Goal: Task Accomplishment & Management: Manage account settings

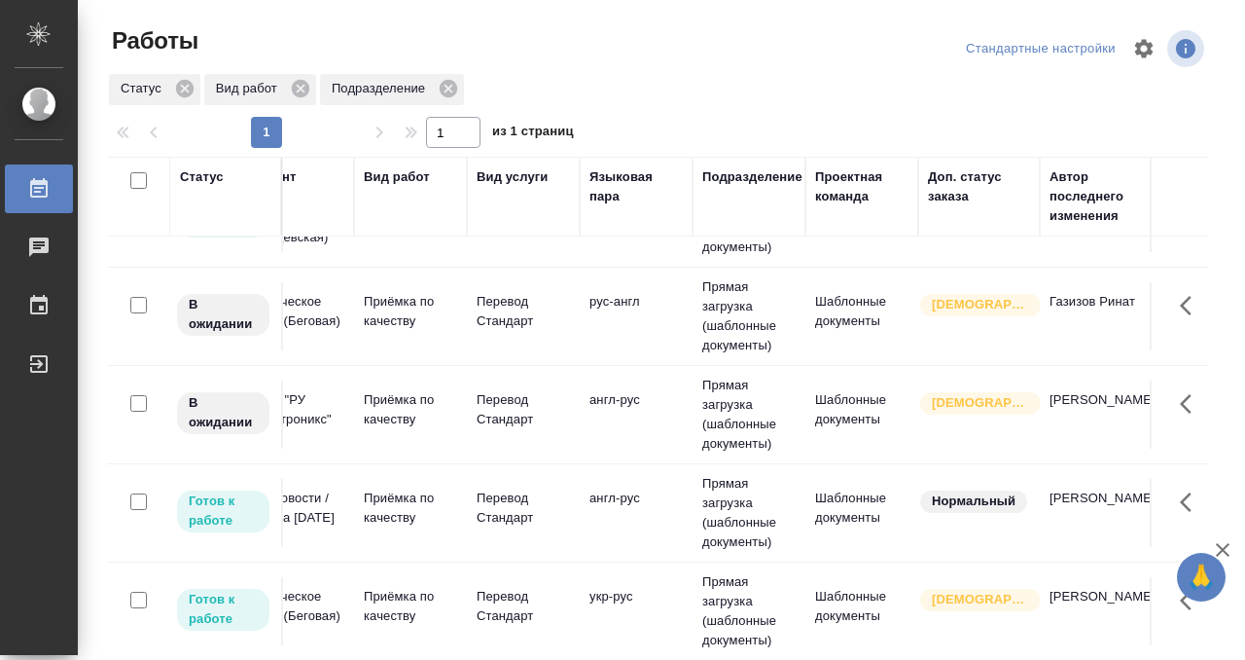
scroll to position [1163, 0]
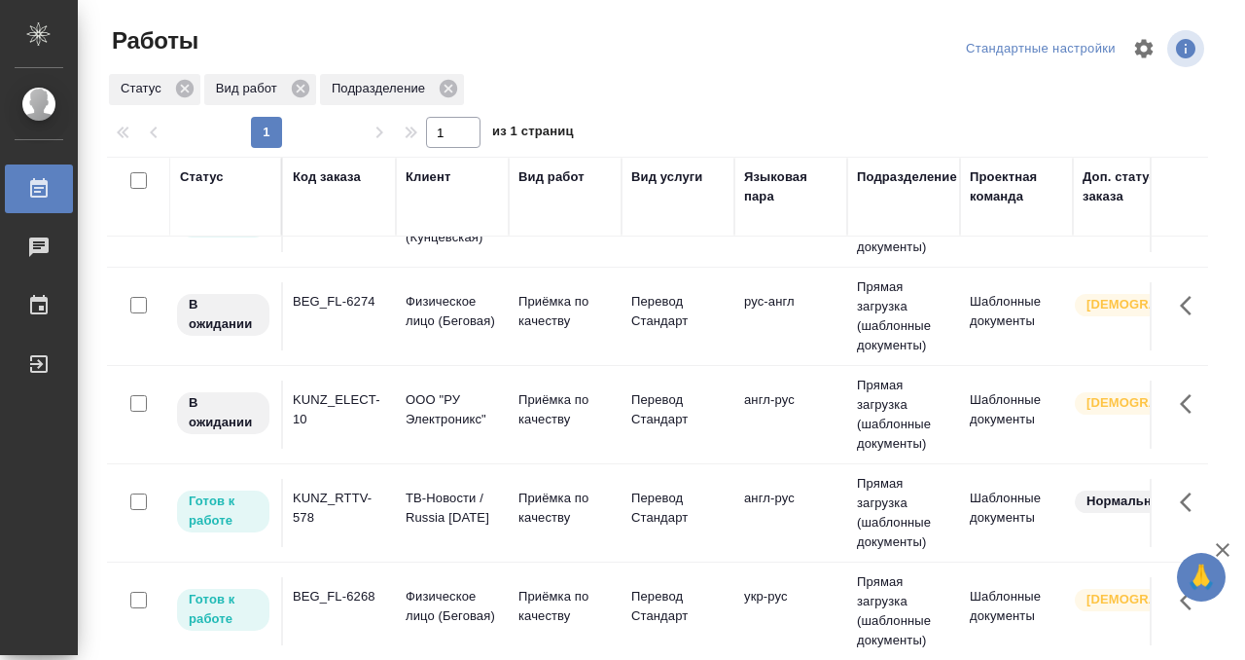
click at [351, 519] on div "KUNZ_RTTV-578" at bounding box center [339, 507] width 93 height 39
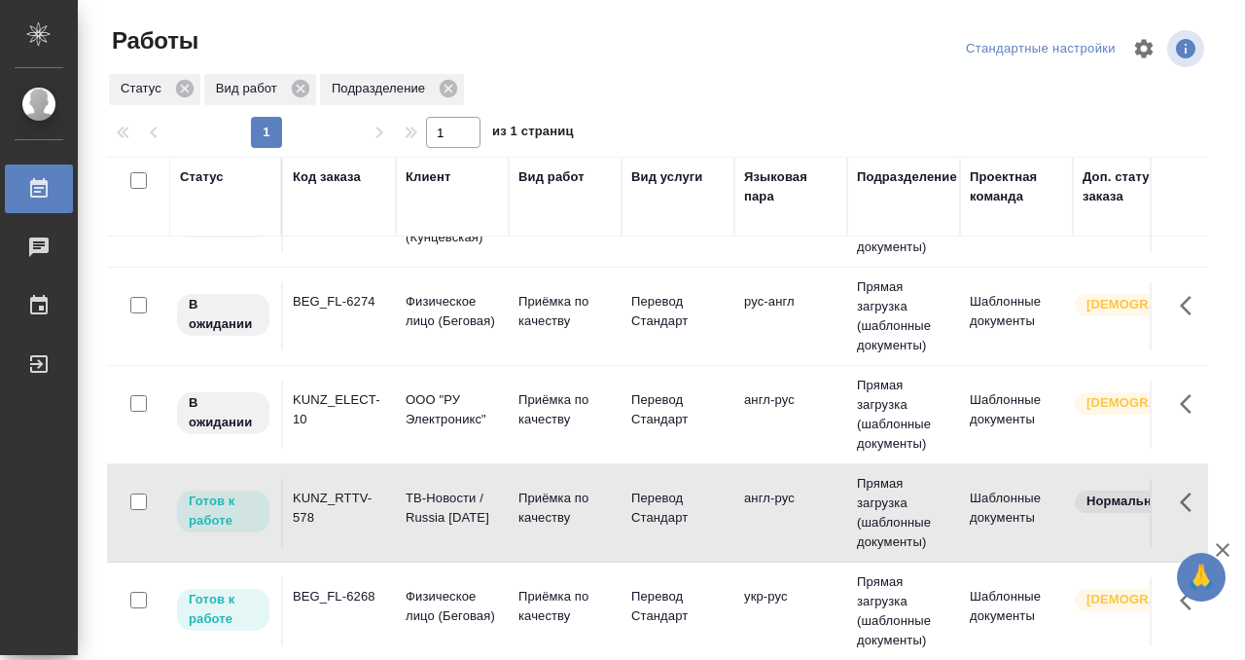
click at [351, 519] on div "KUNZ_RTTV-578" at bounding box center [339, 507] width 93 height 39
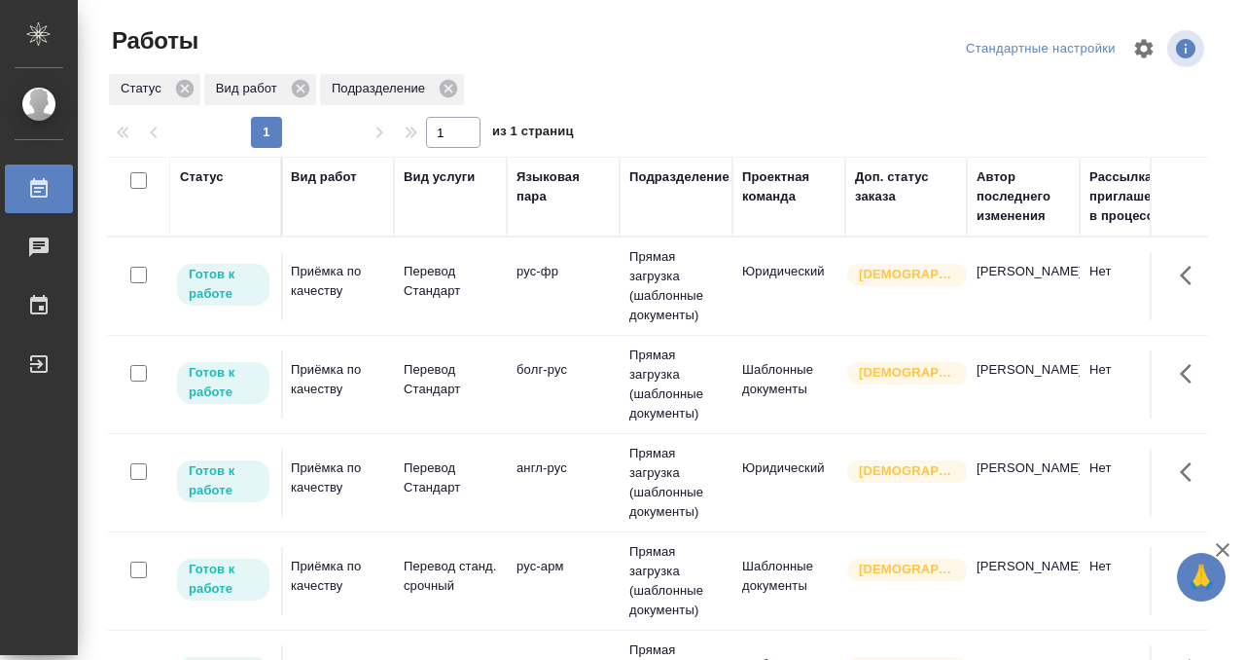
scroll to position [0, 0]
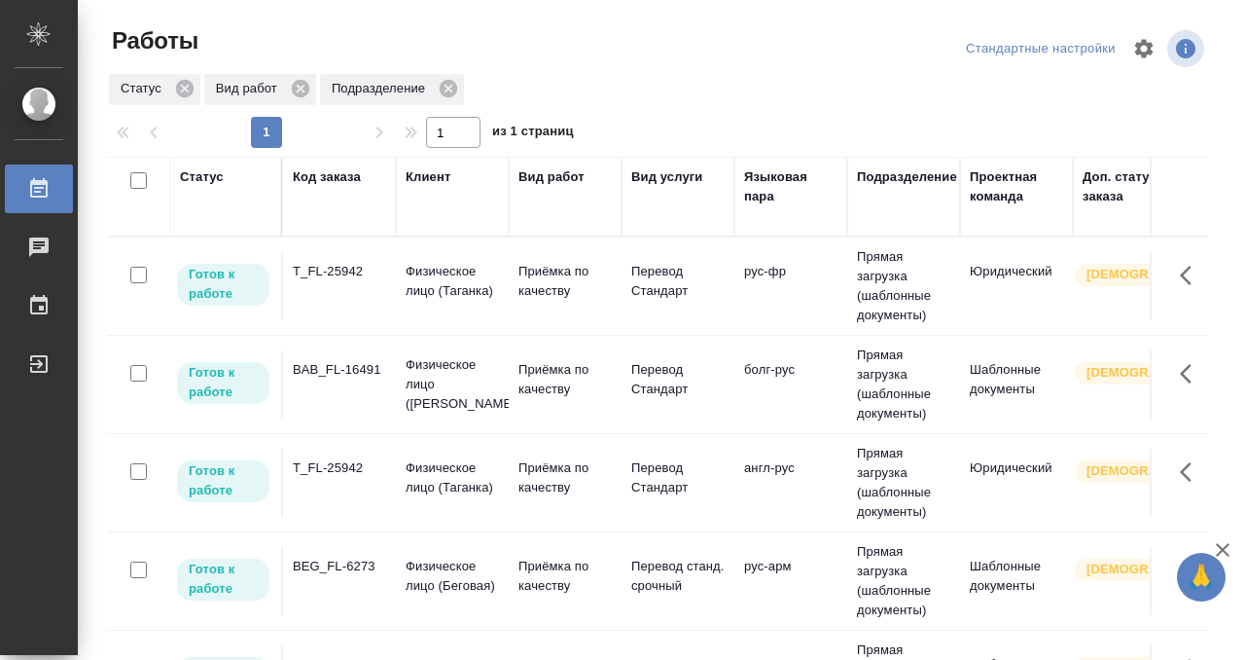
click at [345, 378] on div "BAB_FL-16491" at bounding box center [339, 369] width 93 height 19
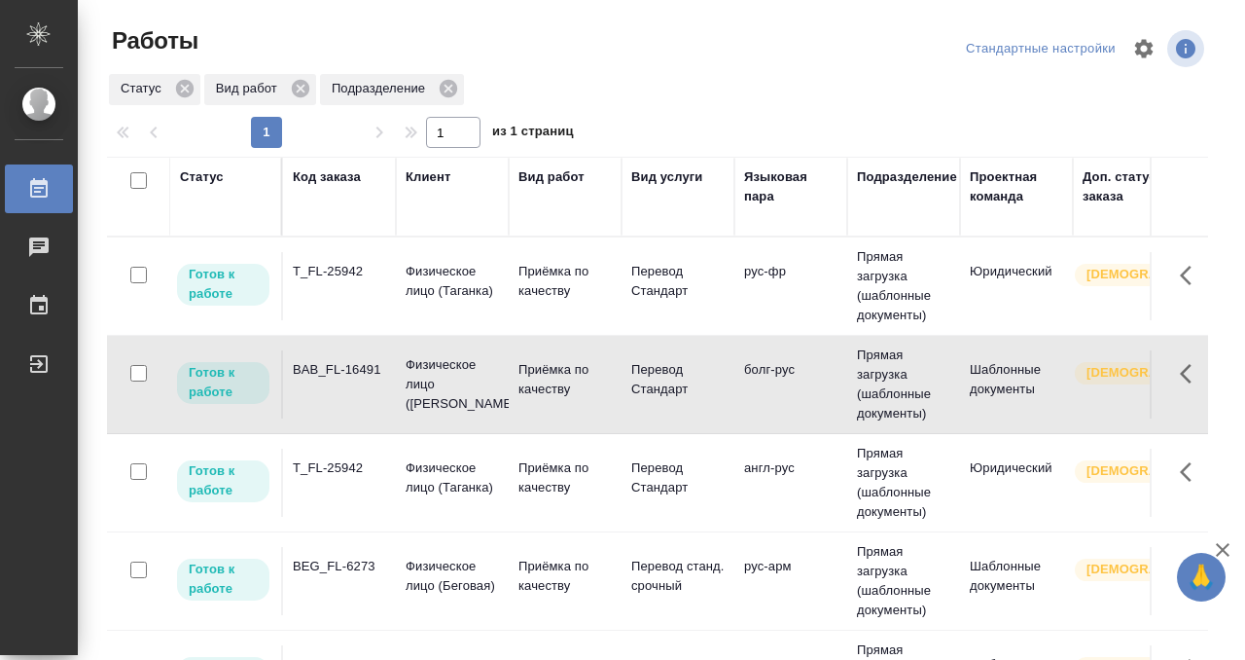
click at [345, 378] on div "BAB_FL-16491" at bounding box center [339, 369] width 93 height 19
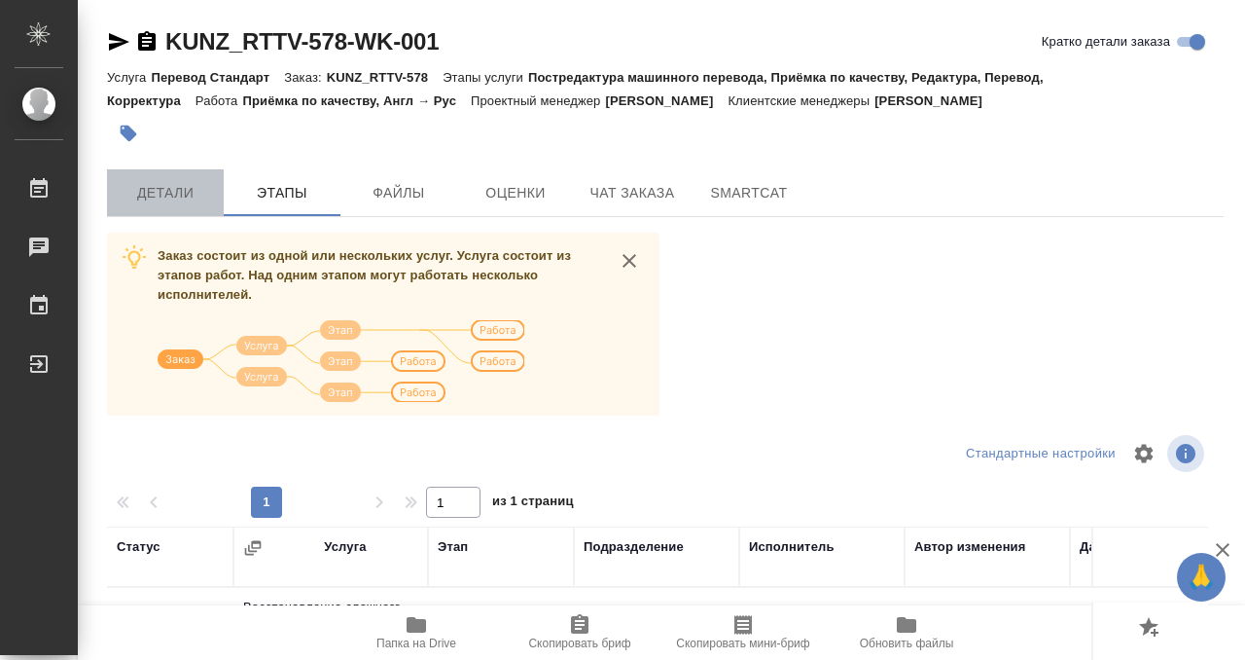
click at [188, 179] on button "Детали" at bounding box center [165, 192] width 117 height 47
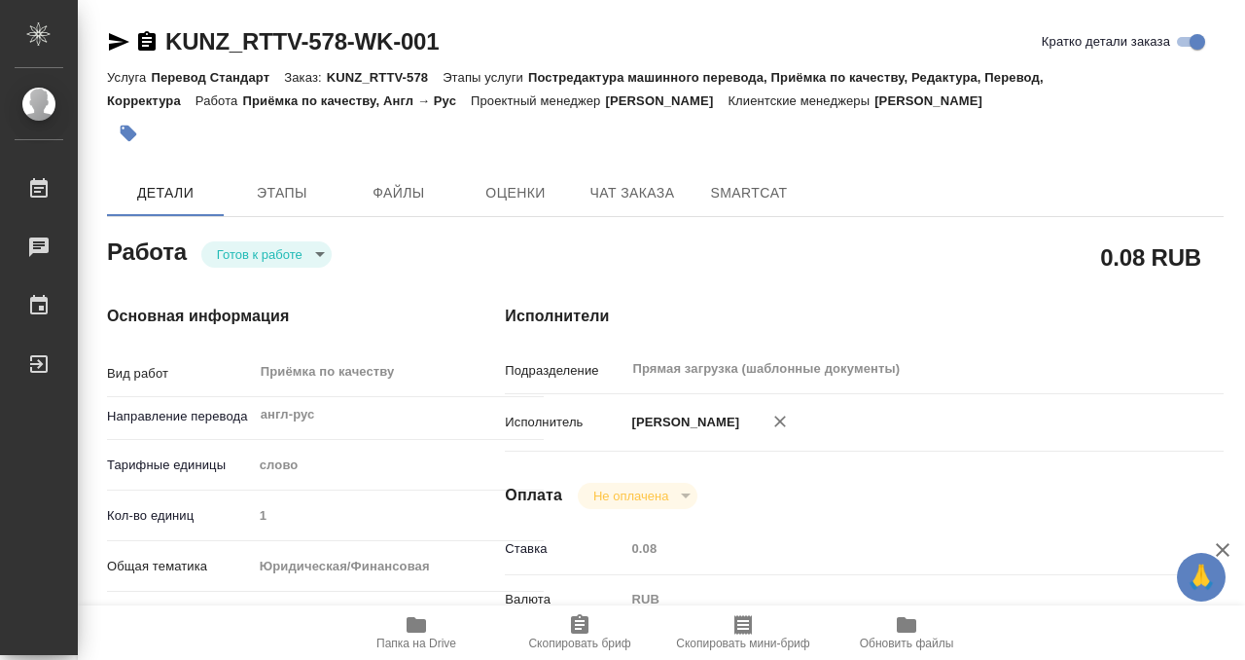
type textarea "x"
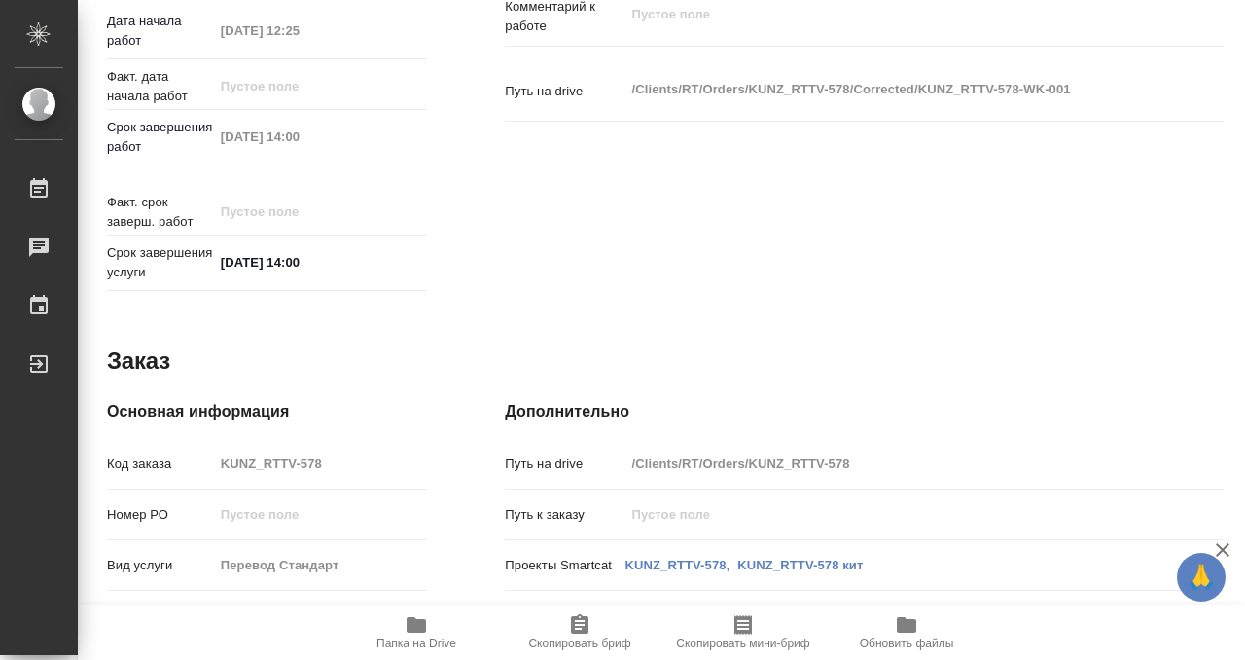
type textarea "x"
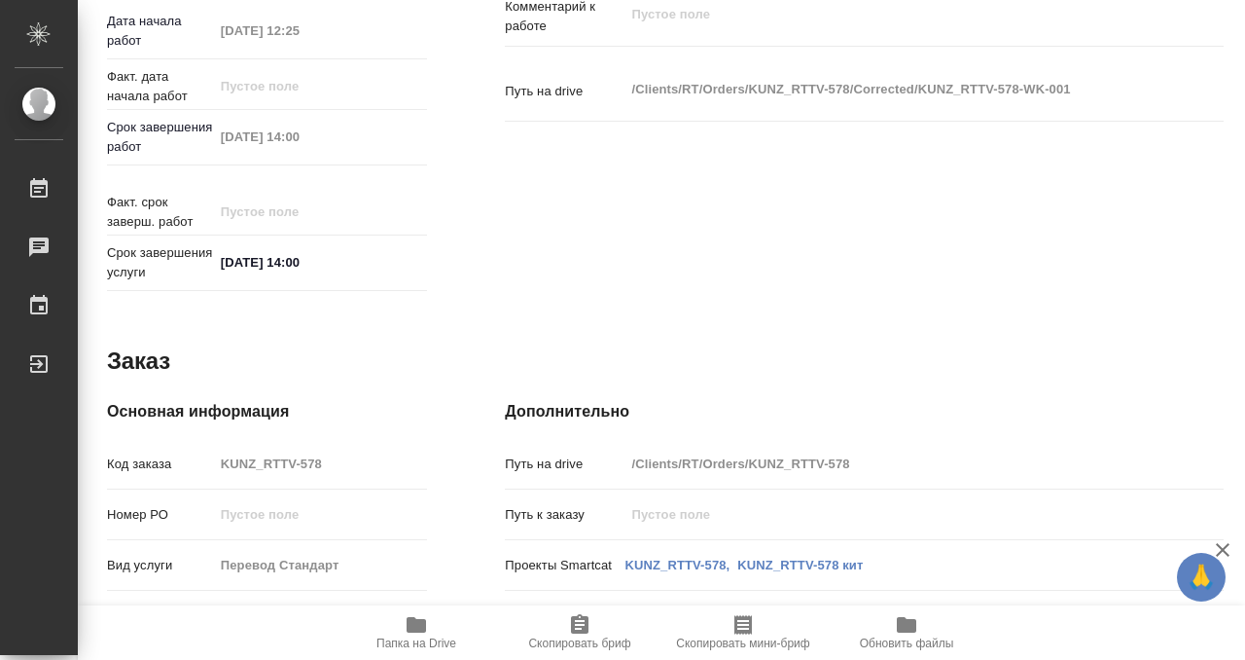
scroll to position [1039, 0]
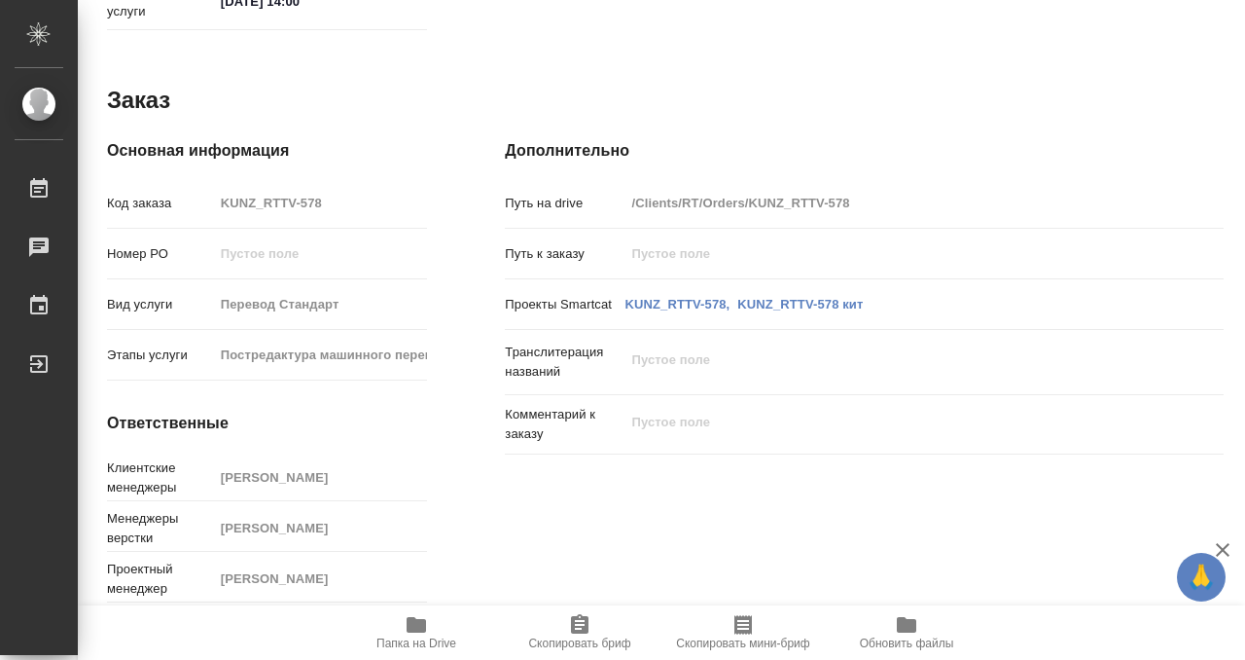
click at [419, 617] on icon "button" at bounding box center [416, 624] width 23 height 23
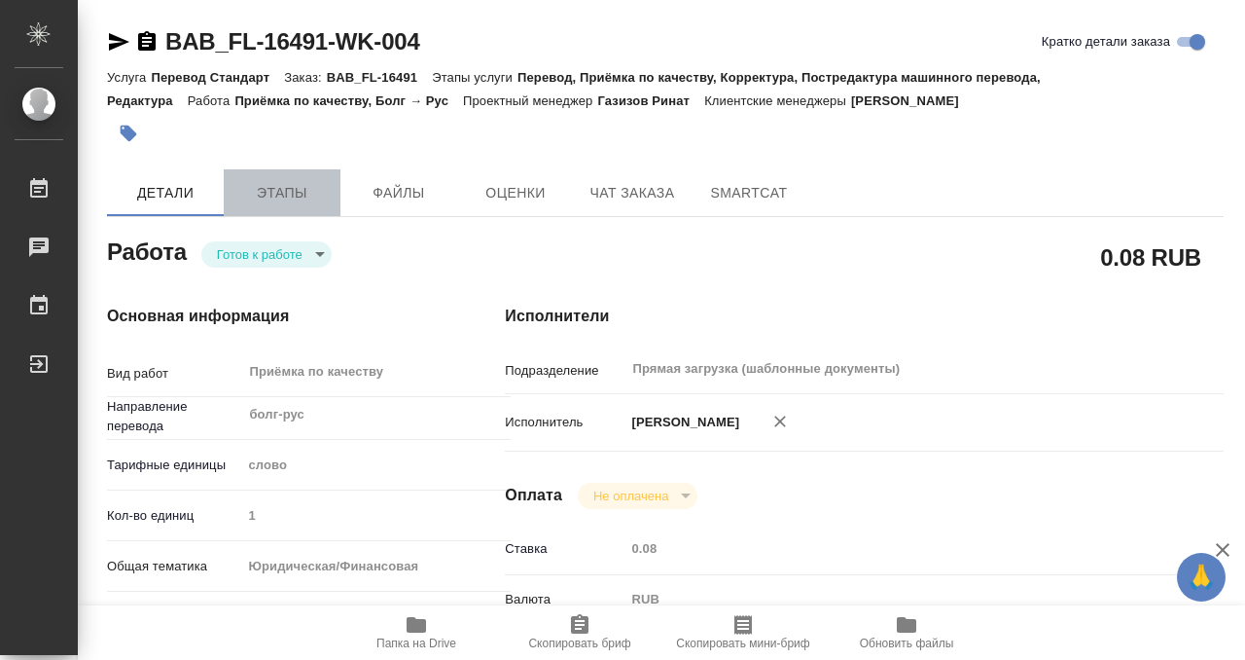
click at [261, 172] on button "Этапы" at bounding box center [282, 192] width 117 height 47
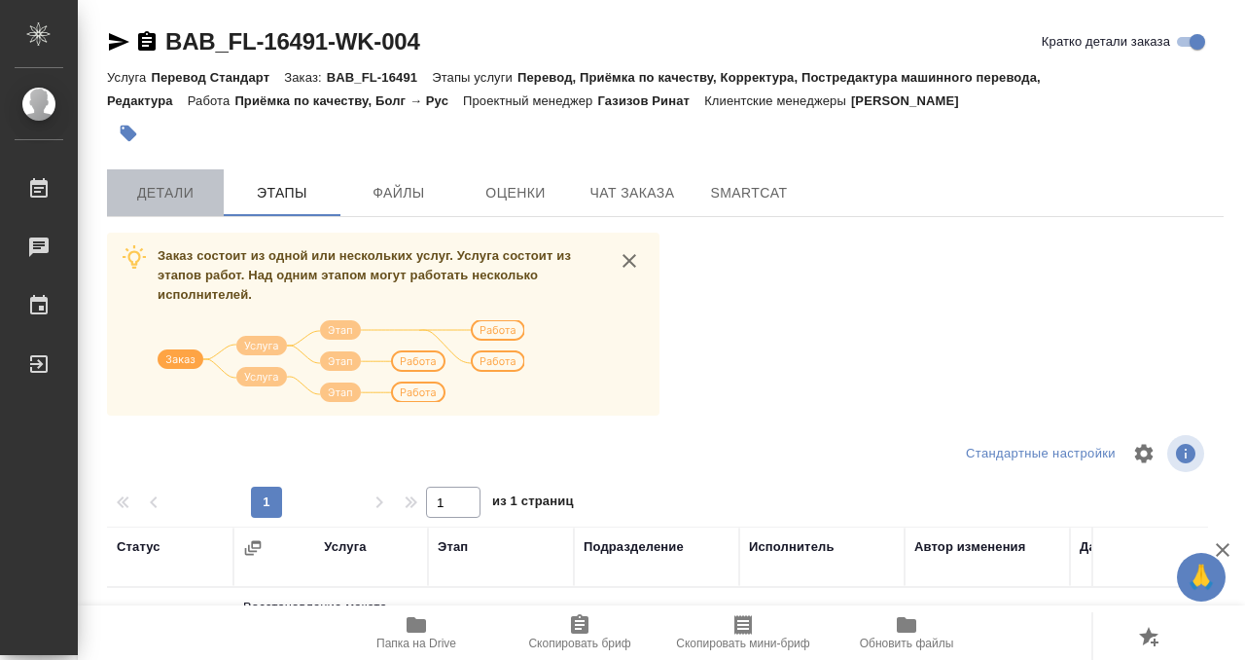
click at [183, 189] on span "Детали" at bounding box center [165, 193] width 93 height 24
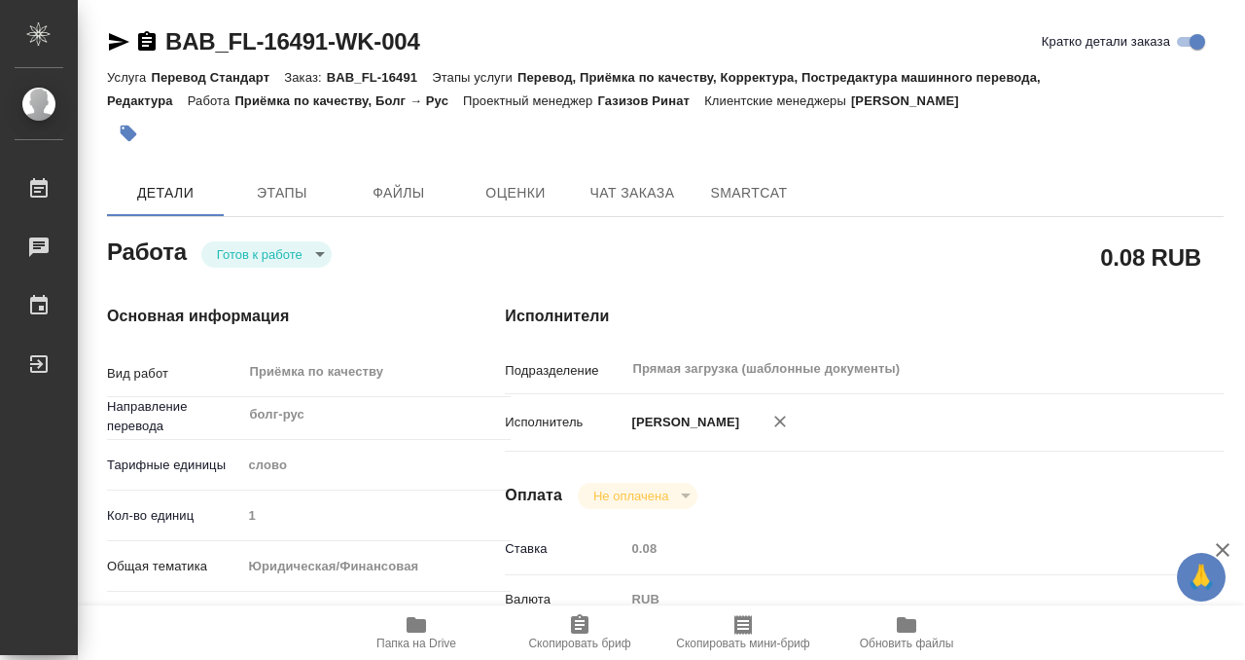
type textarea "x"
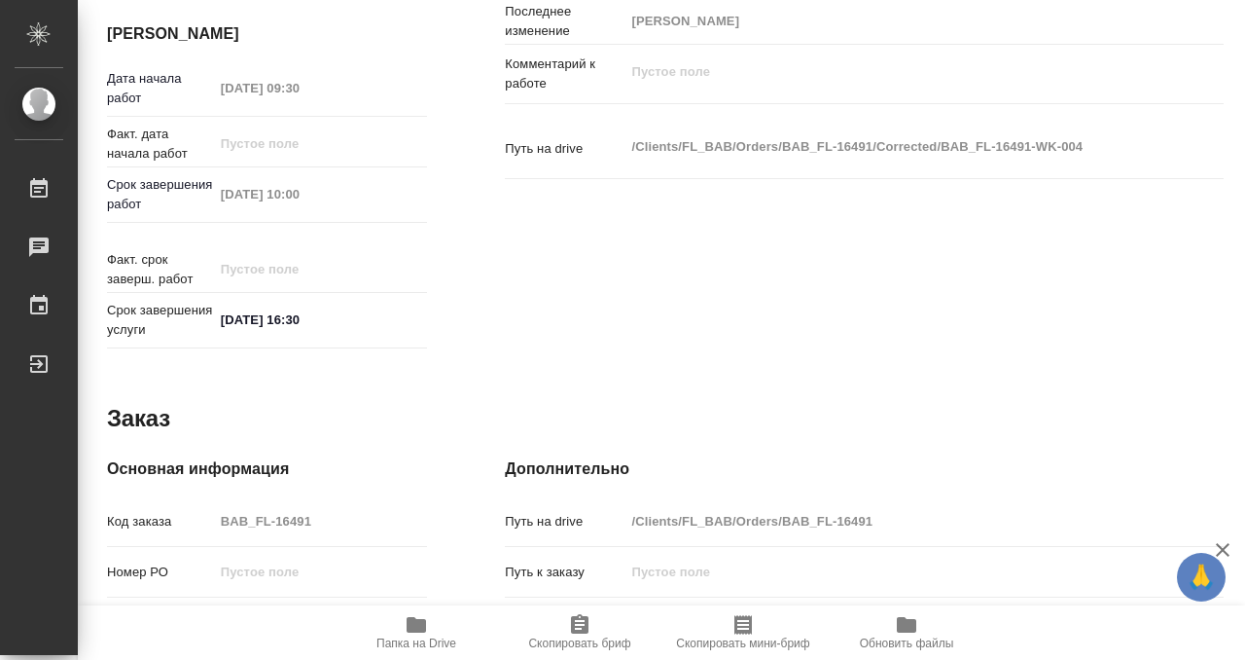
scroll to position [1039, 0]
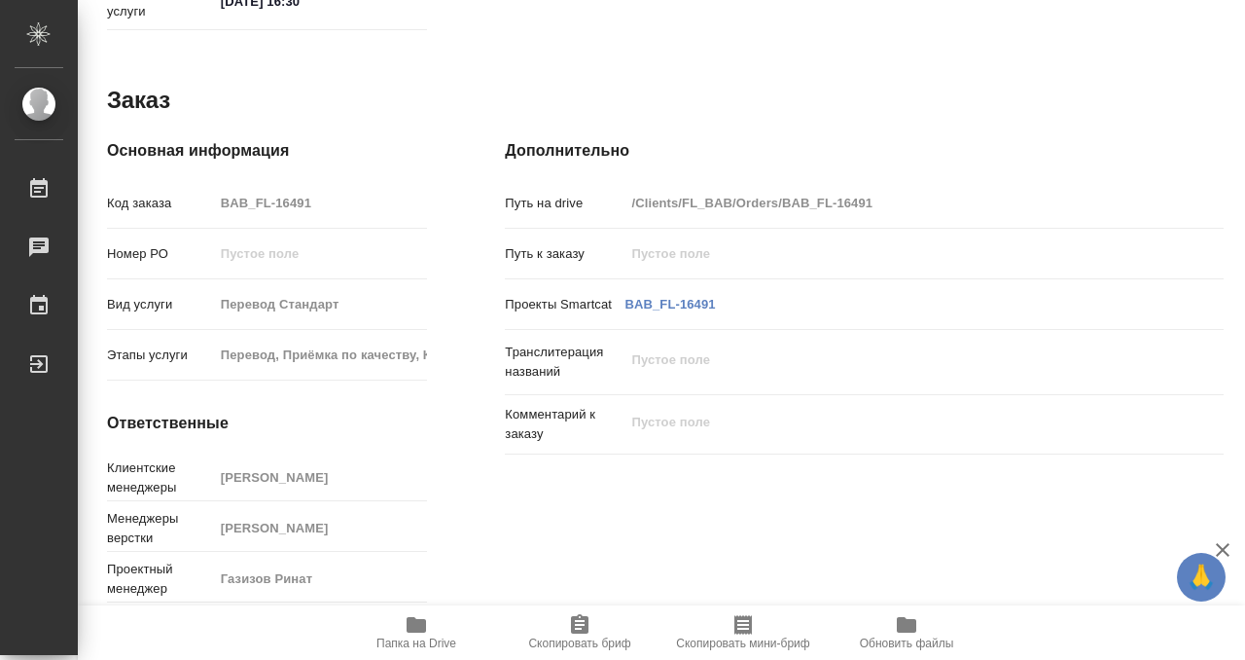
type textarea "x"
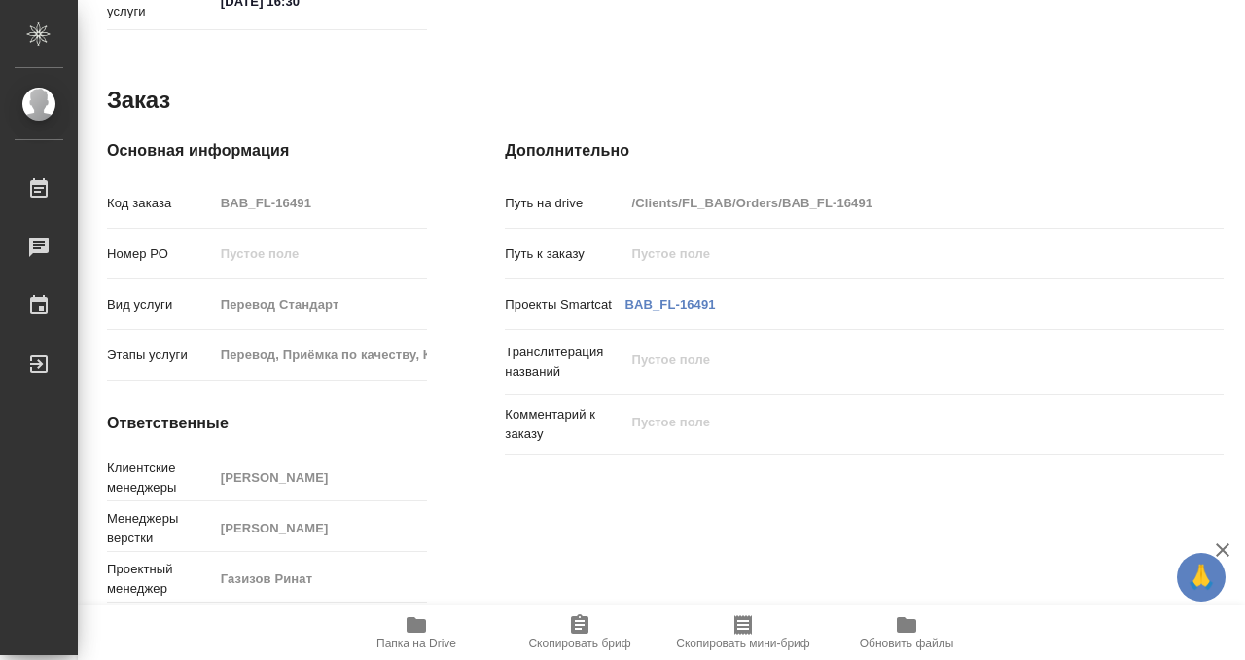
click at [433, 613] on span "Папка на Drive" at bounding box center [416, 631] width 140 height 37
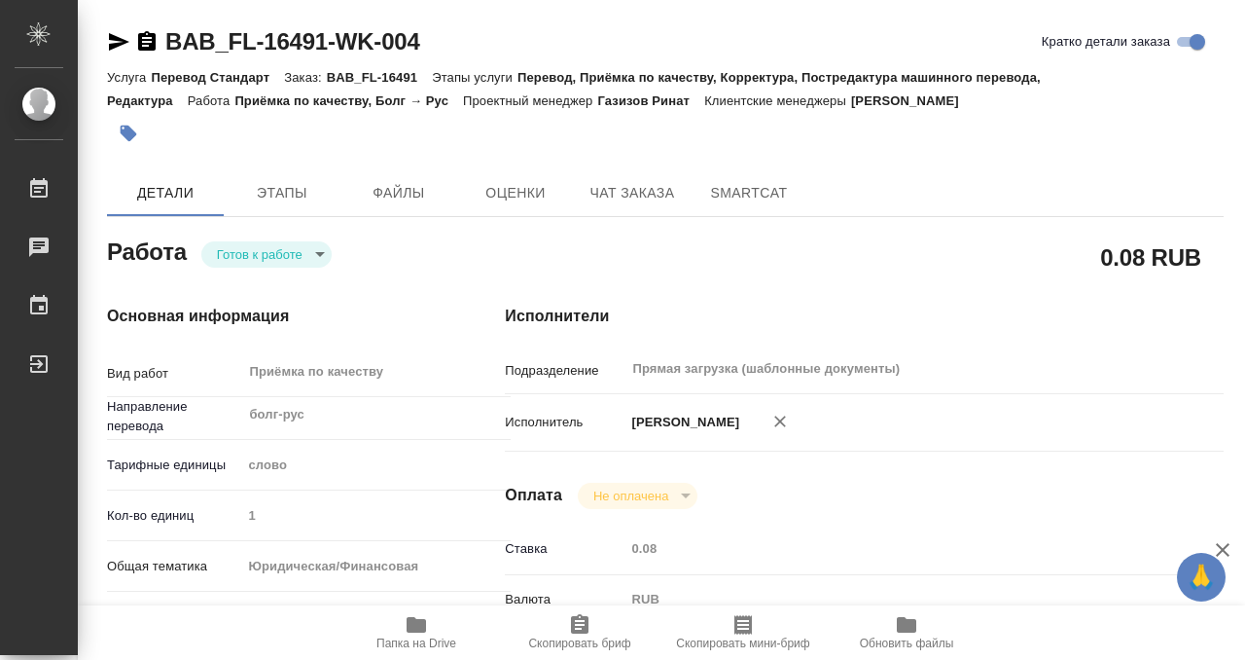
click at [126, 141] on icon "button" at bounding box center [128, 133] width 19 height 19
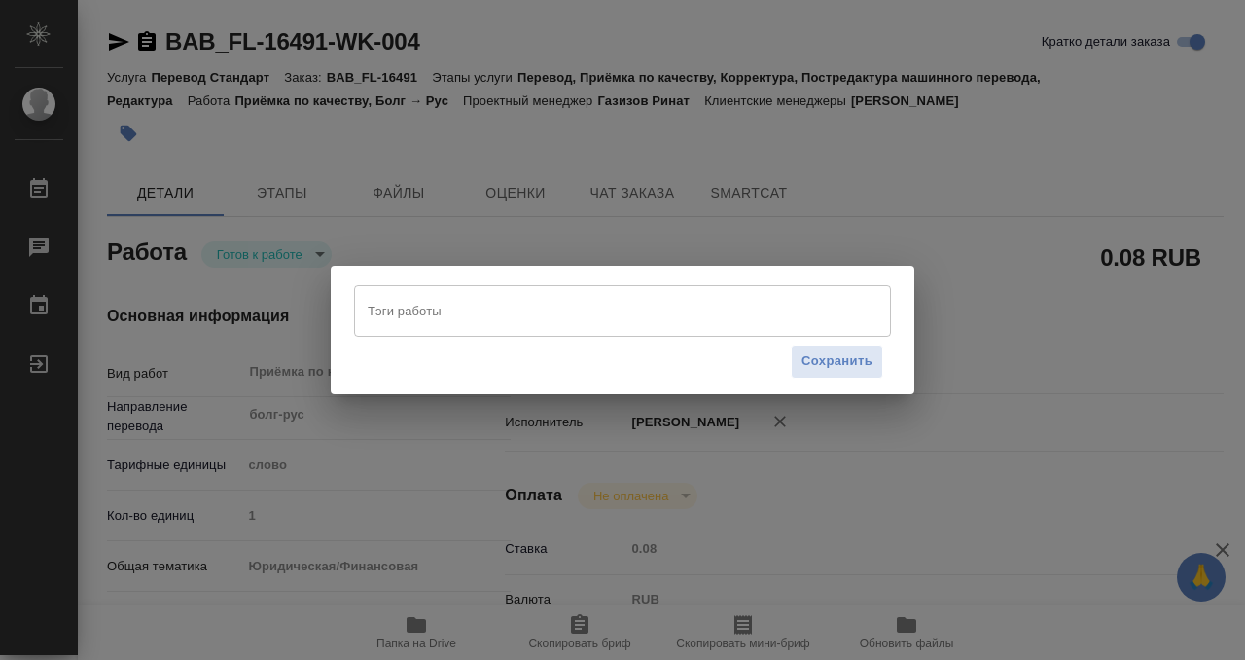
click at [430, 316] on input "Тэги работы" at bounding box center [604, 310] width 483 height 33
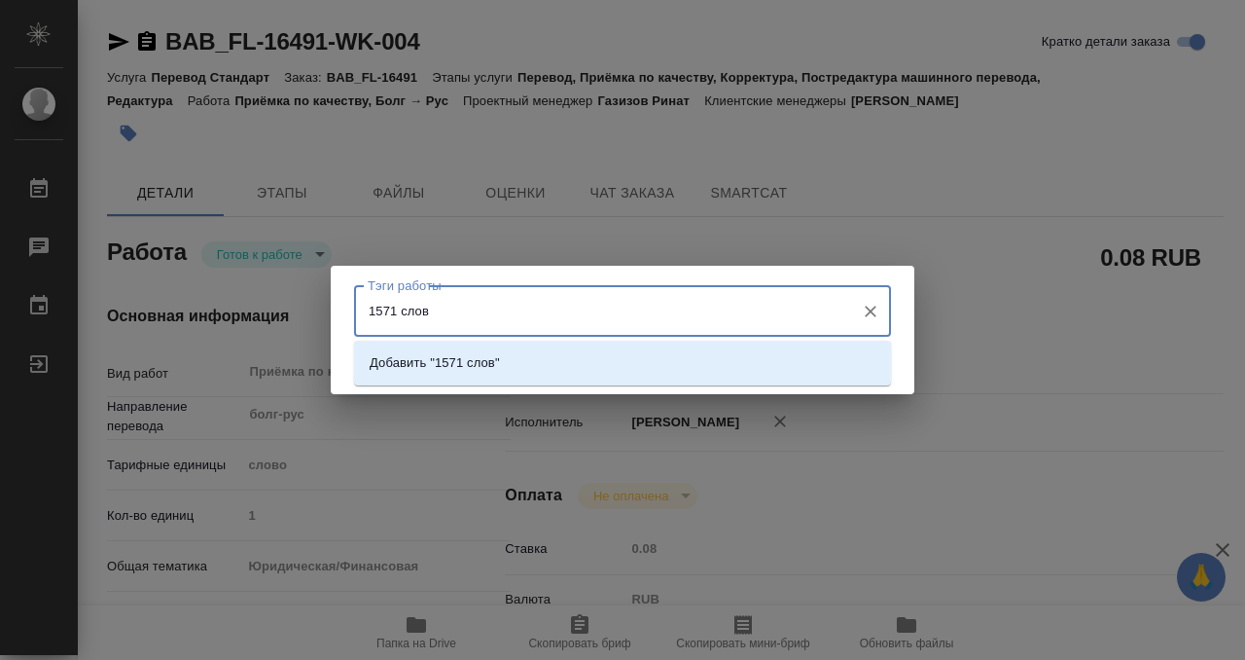
type input "1571 слово"
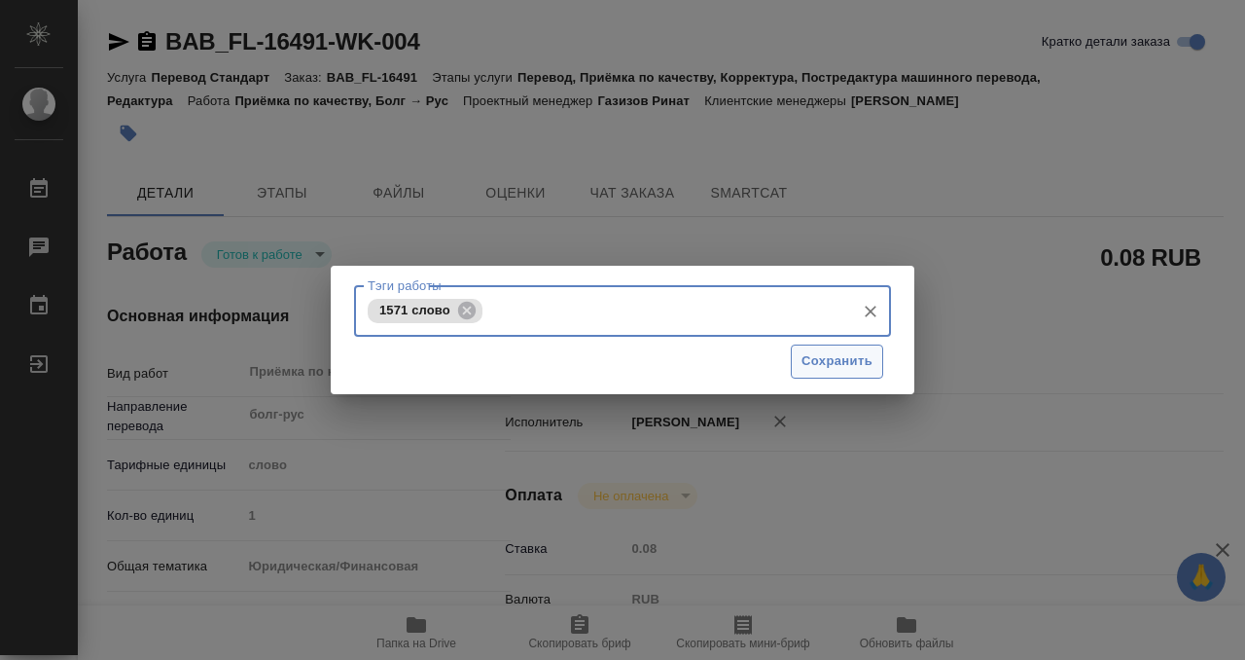
click at [820, 356] on span "Сохранить" at bounding box center [837, 361] width 71 height 22
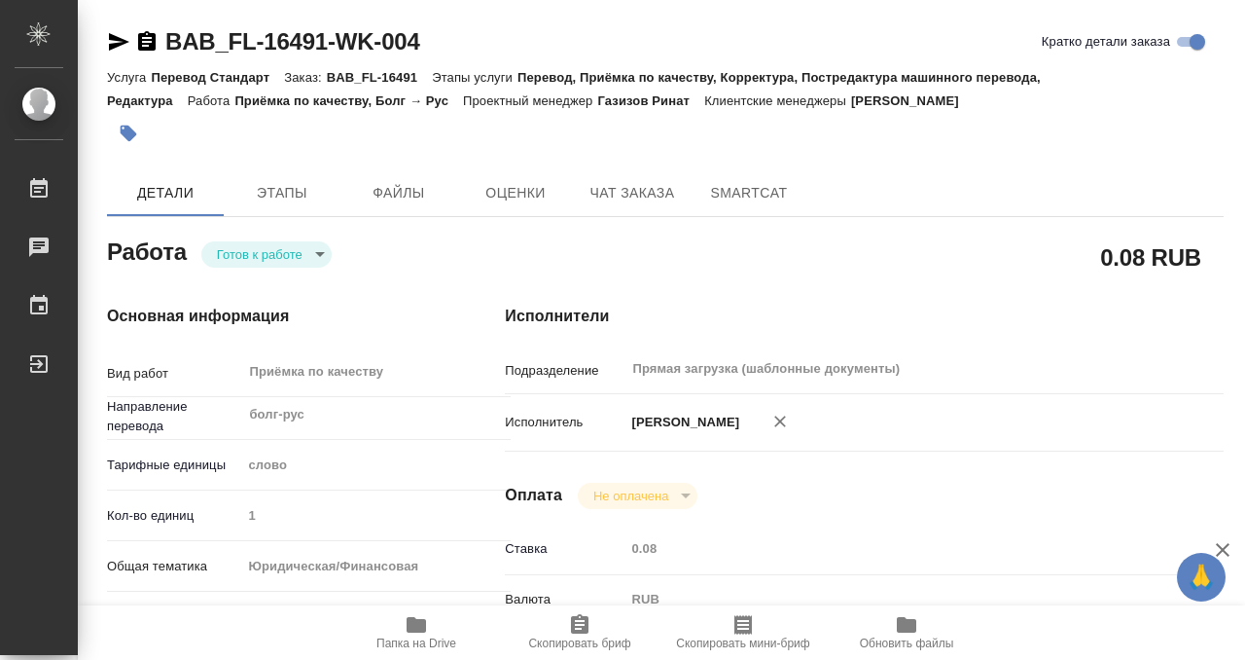
click at [298, 259] on div "Тэги работы 1571 слово Тэги работы Сохранить" at bounding box center [622, 330] width 1245 height 660
type input "readyForWork"
type textarea "Приёмка по качеству"
type textarea "x"
type input "болг-рус"
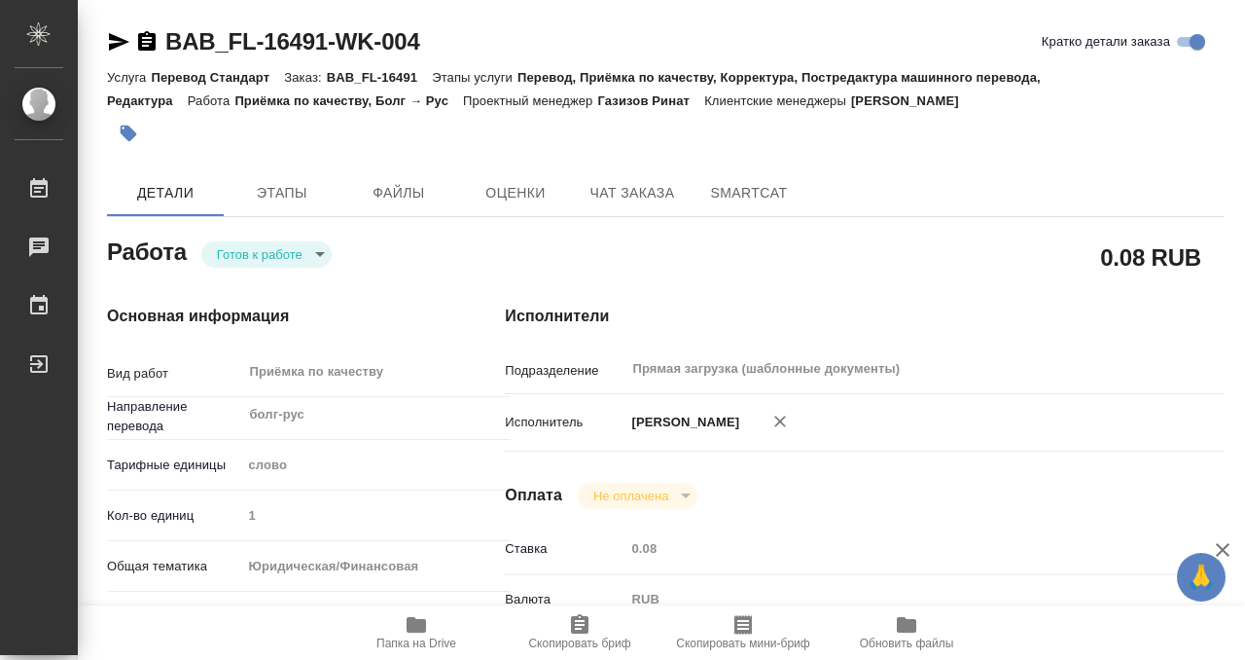
type input "5a8b1489cc6b4906c91bfd90"
type input "1"
type input "yr-fn"
type input "5f647205b73bc97568ca66bf"
checkbox input "true"
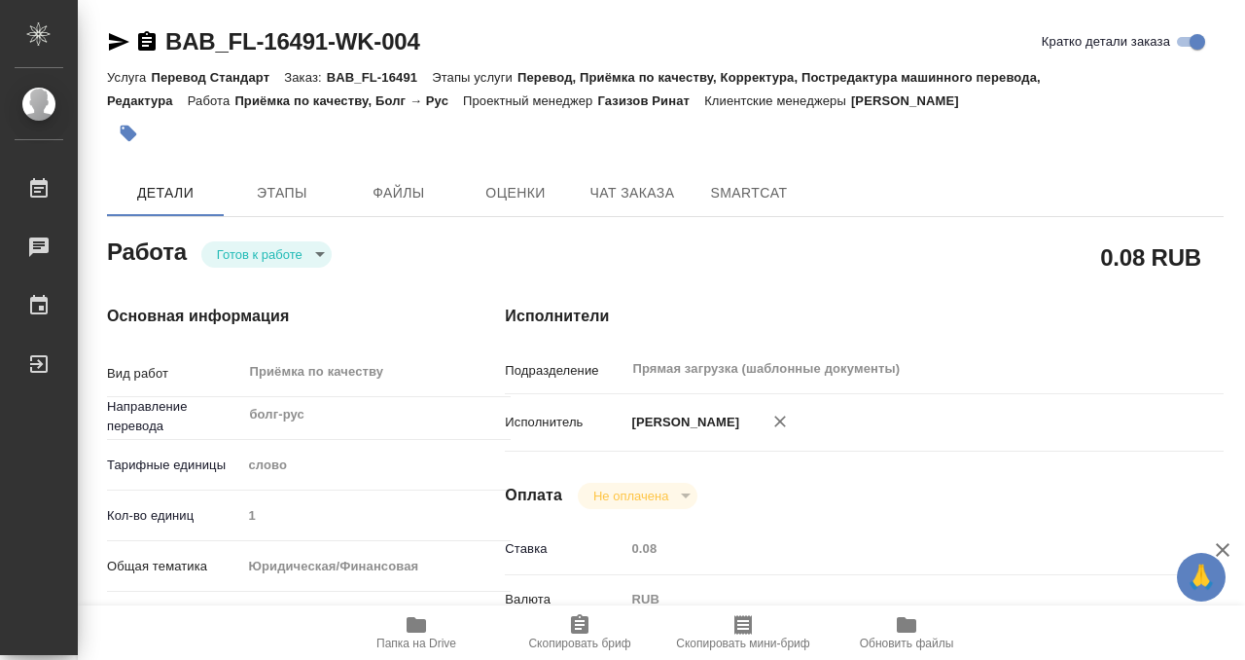
type input "12.09.2025 09:30"
type input "12.09.2025 10:00"
type input "12.09.2025 16:30"
type input "Прямая загрузка (шаблонные документы)"
type input "notPayed"
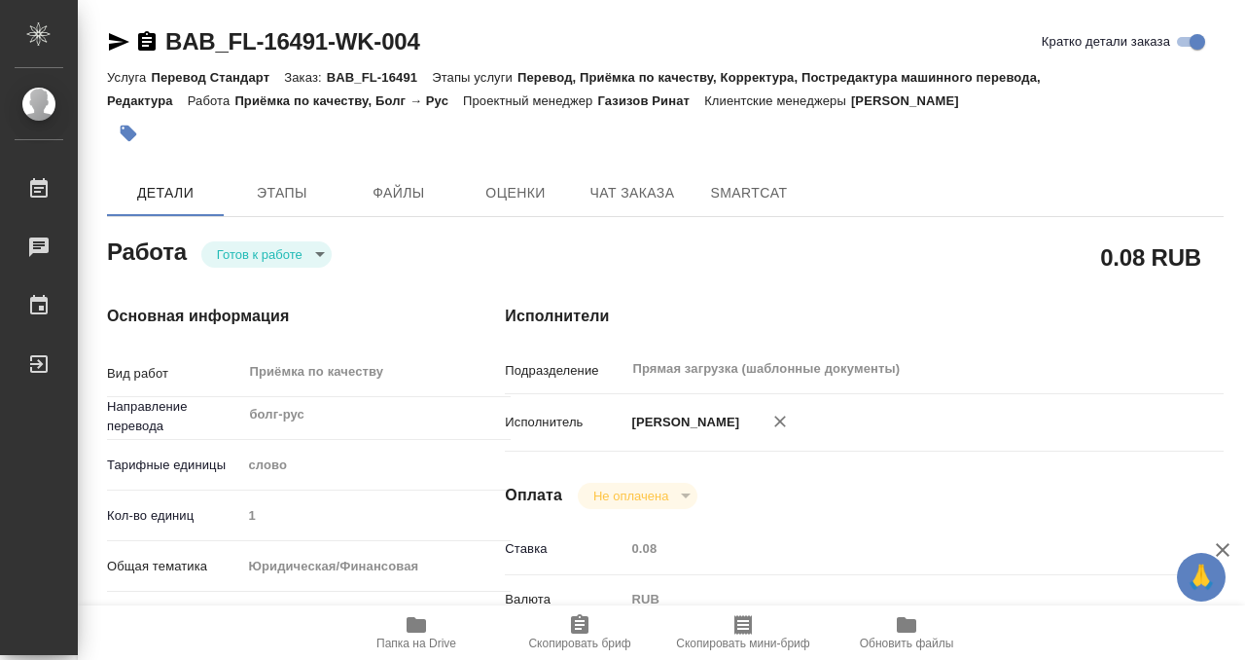
type input "0.08"
type input "RUB"
type input "[PERSON_NAME]"
type textarea "x"
type textarea "/Clients/FL_BAB/Orders/BAB_FL-16491/Corrected/BAB_FL-16491-WK-004"
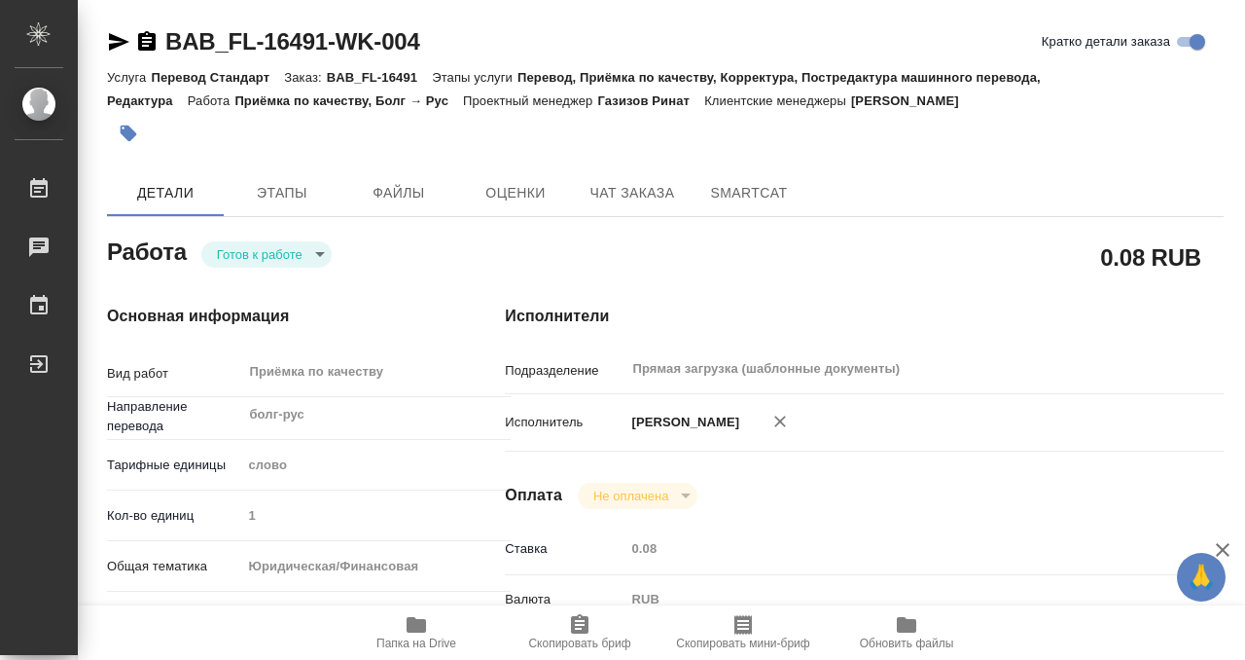
type textarea "x"
type input "BAB_FL-16491"
type input "Перевод Стандарт"
type input "Перевод, Приёмка по качеству, Корректура, Постредактура машинного перевода, Ред…"
type input "Голубев Дмитрий"
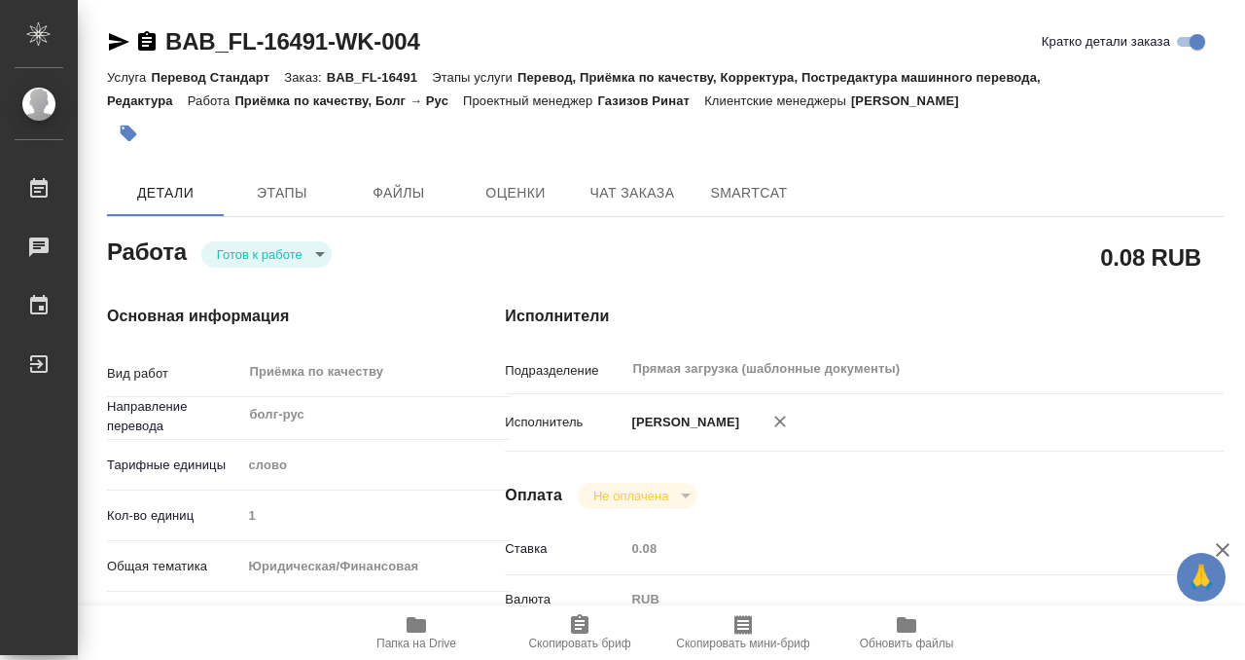
type input "Оксютович Ирина"
type input "/Clients/FL_BAB/Orders/BAB_FL-16491"
type textarea "x"
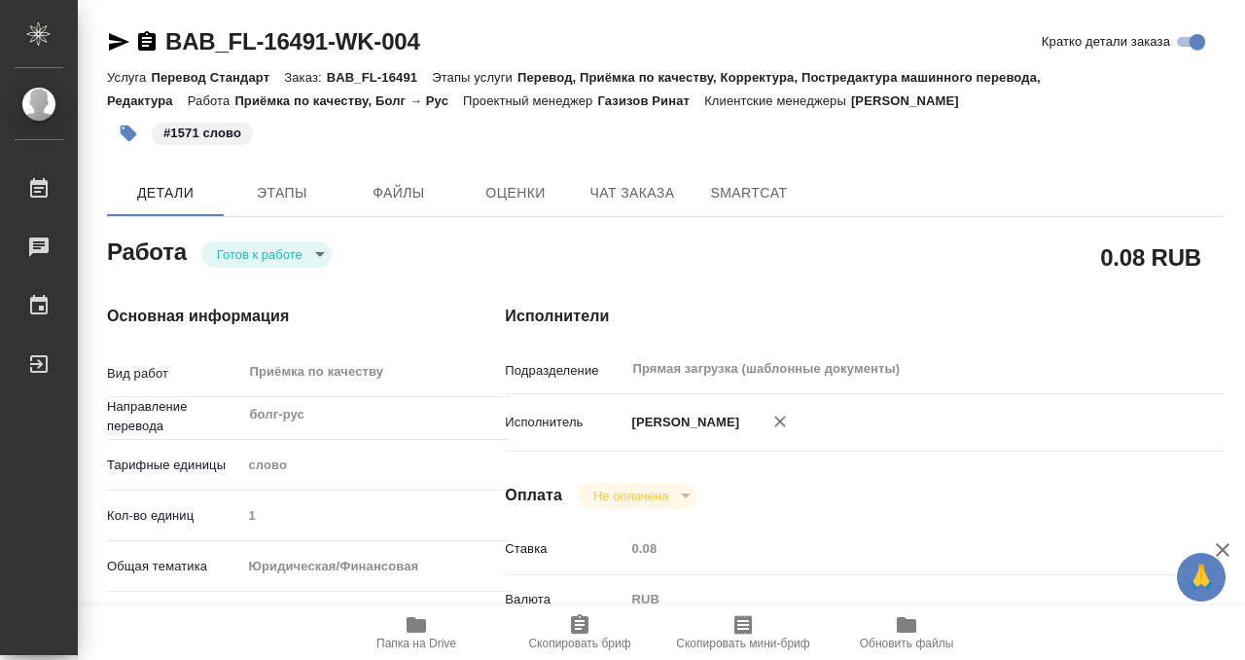
type textarea "x"
click at [295, 253] on body "🙏 .cls-1 fill:#fff; AWATERA Kobzeva Elizaveta Работы 0 Чаты График Выйти BAB_FL…" at bounding box center [622, 330] width 1245 height 660
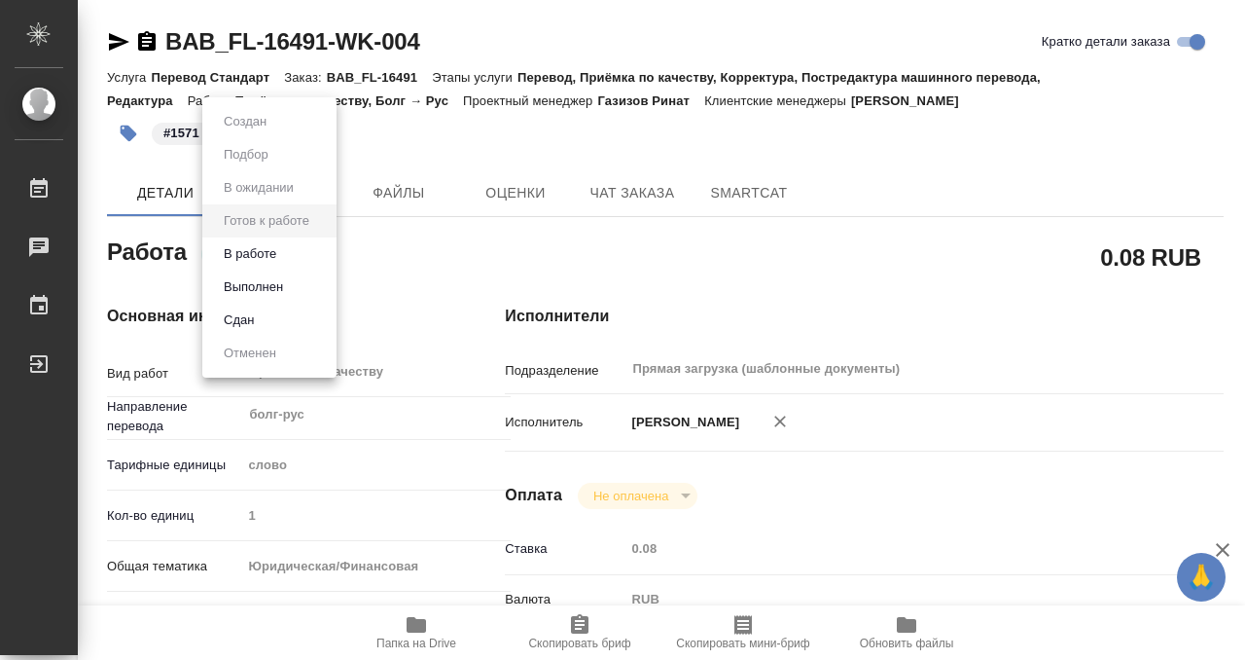
type textarea "x"
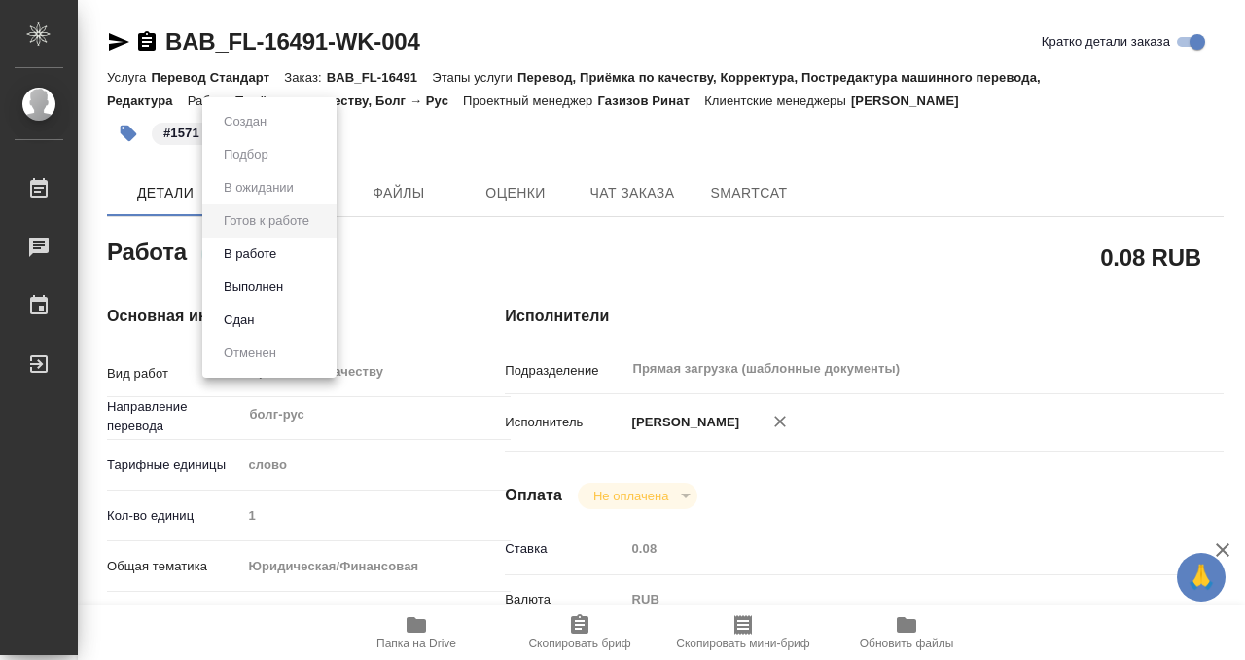
click at [289, 293] on button "Выполнен" at bounding box center [253, 286] width 71 height 21
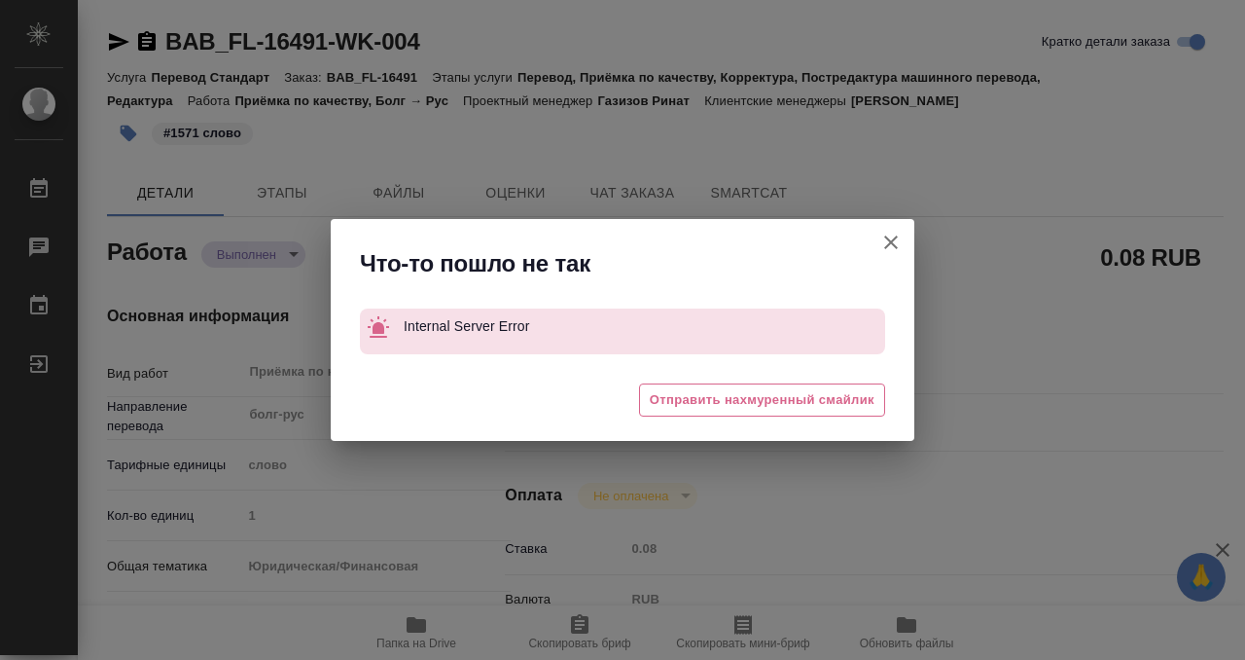
type textarea "x"
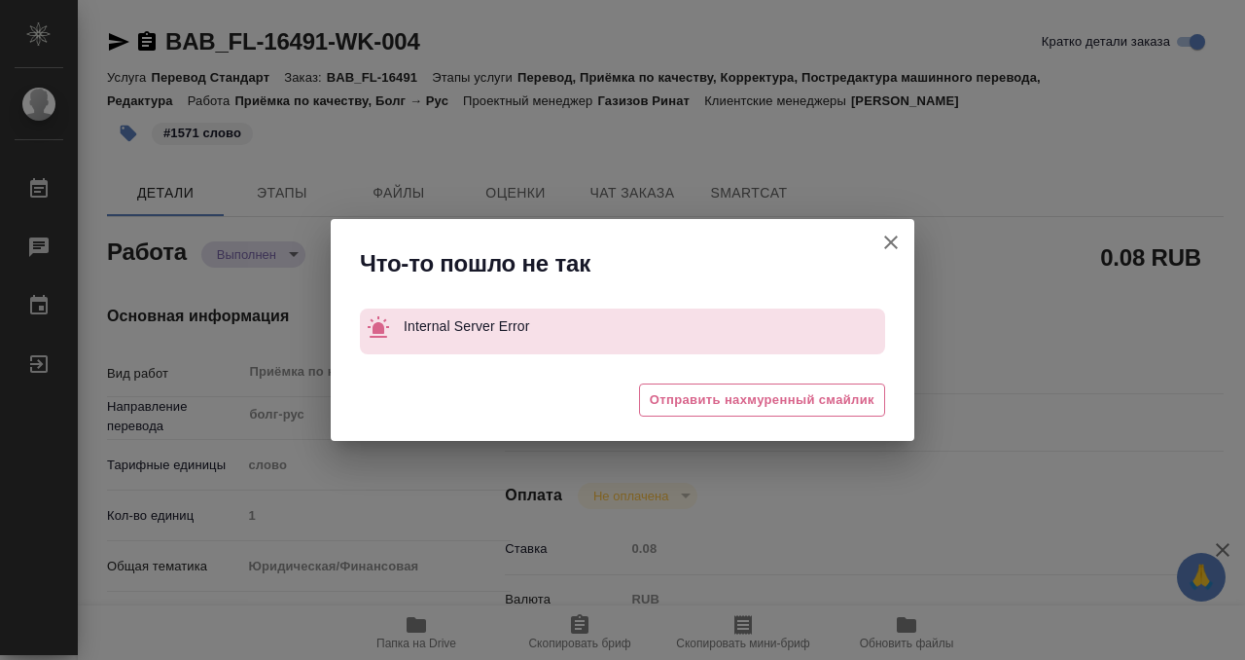
type textarea "x"
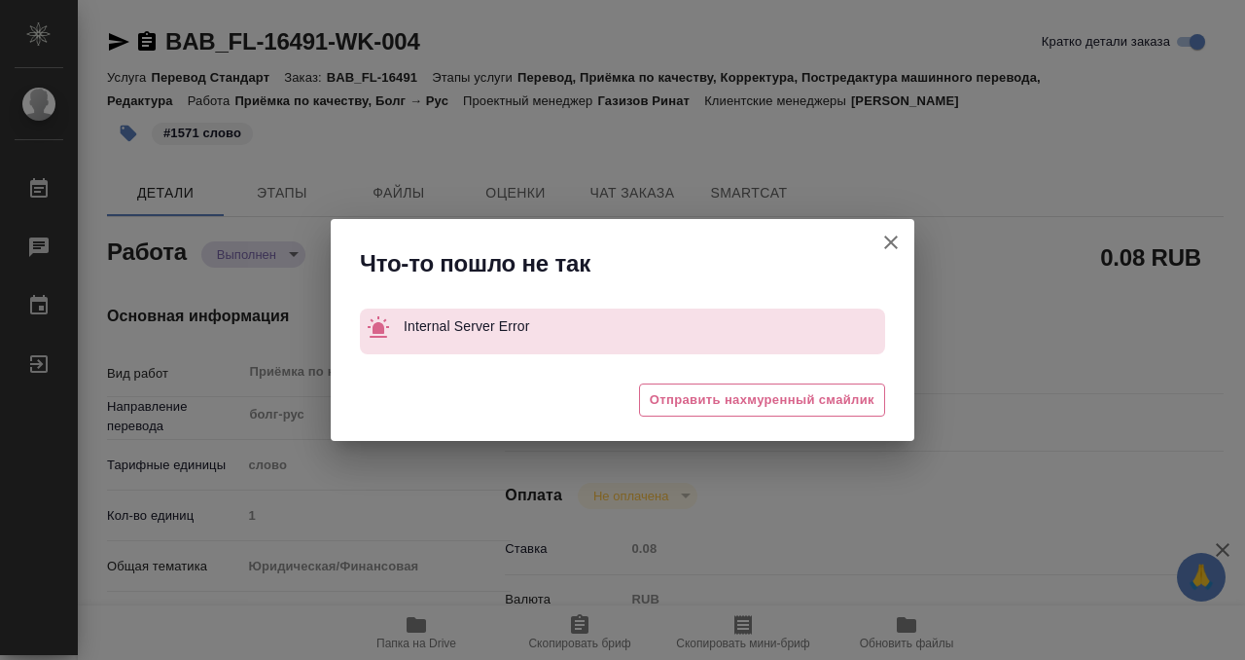
click at [885, 233] on icon "button" at bounding box center [890, 242] width 23 height 23
type textarea "x"
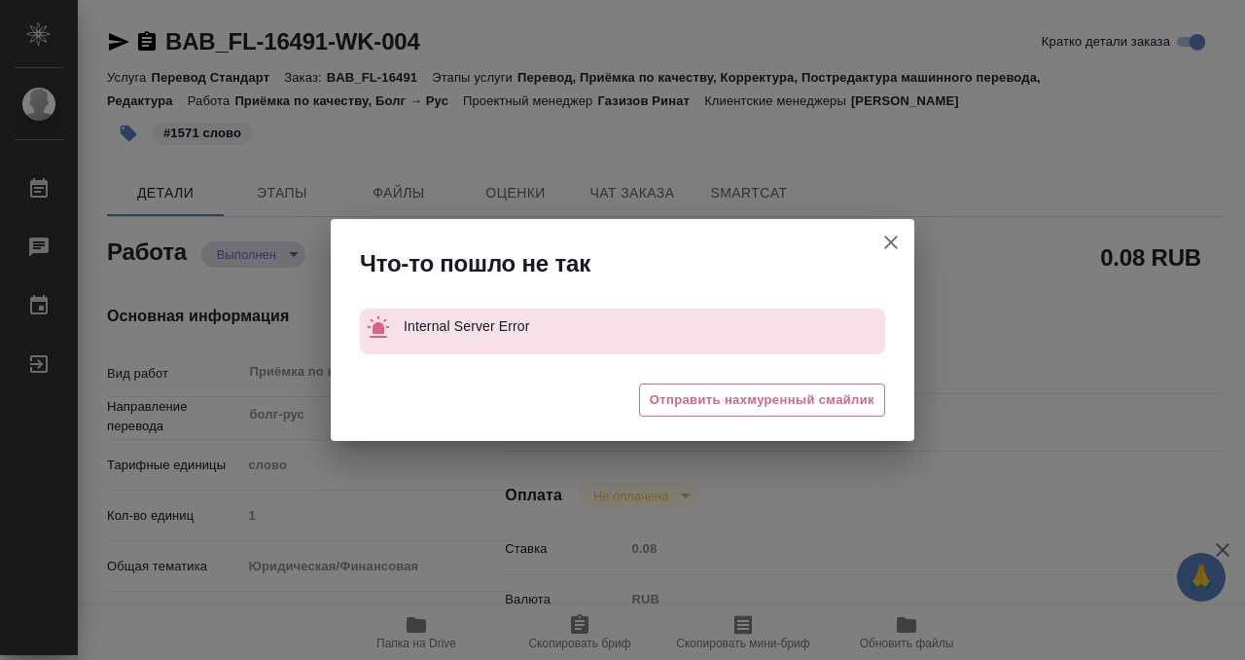
type textarea "x"
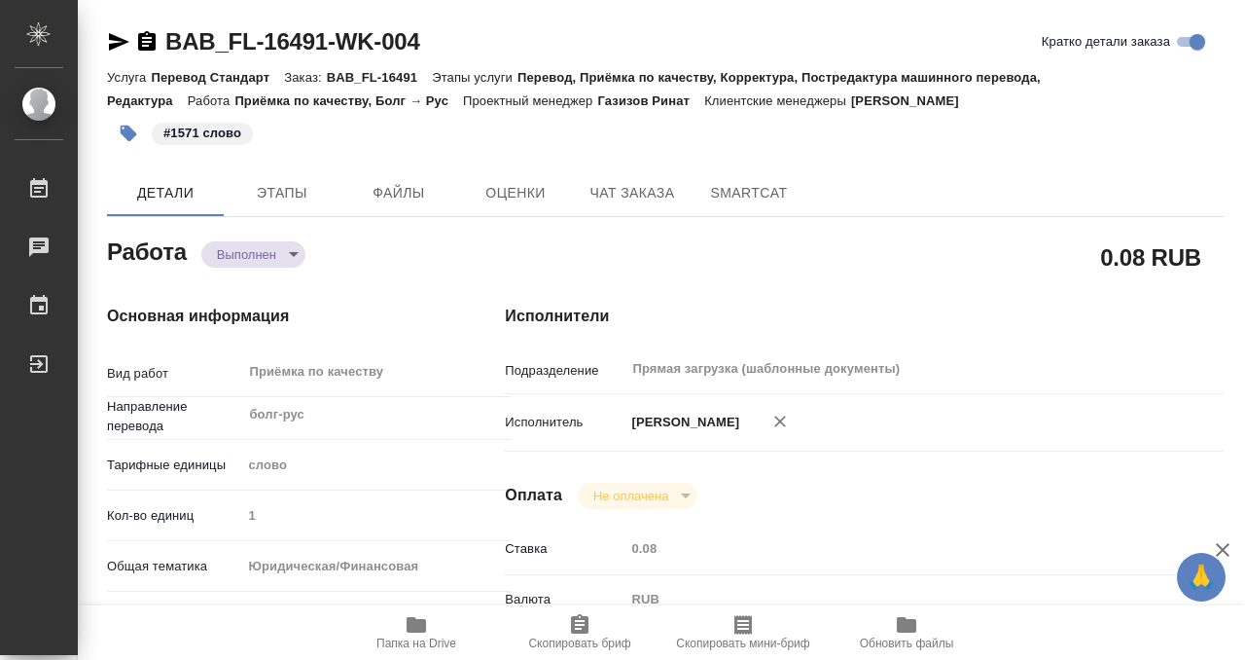
click at [154, 47] on icon "button" at bounding box center [147, 40] width 18 height 19
